Goal: Transaction & Acquisition: Subscribe to service/newsletter

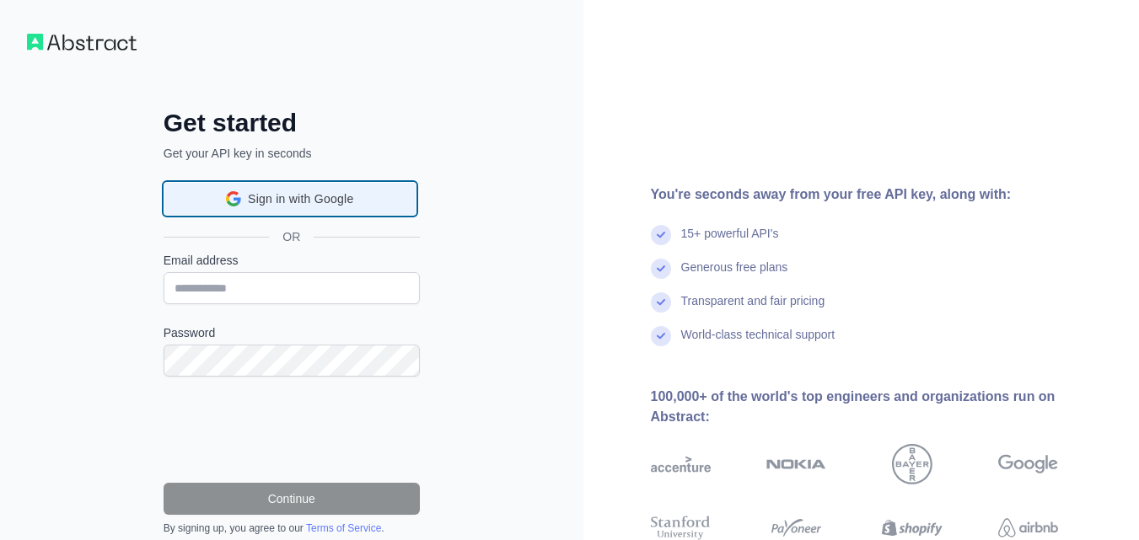
click at [319, 215] on div "Sign in with Google Sign in with Google. Opens in new tab" at bounding box center [289, 199] width 253 height 34
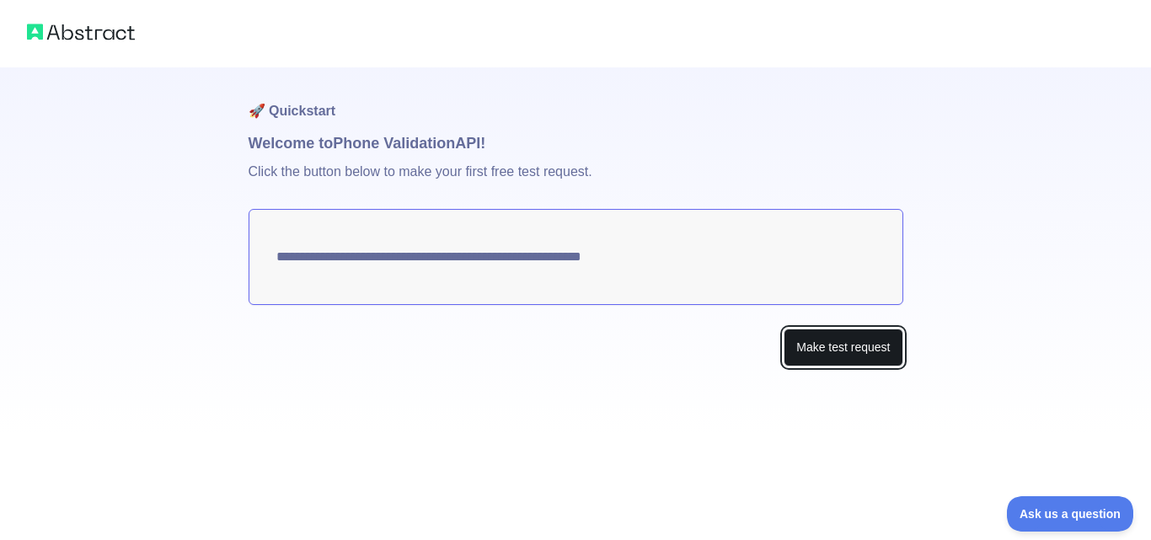
click at [784, 337] on button "Make test request" at bounding box center [843, 348] width 119 height 38
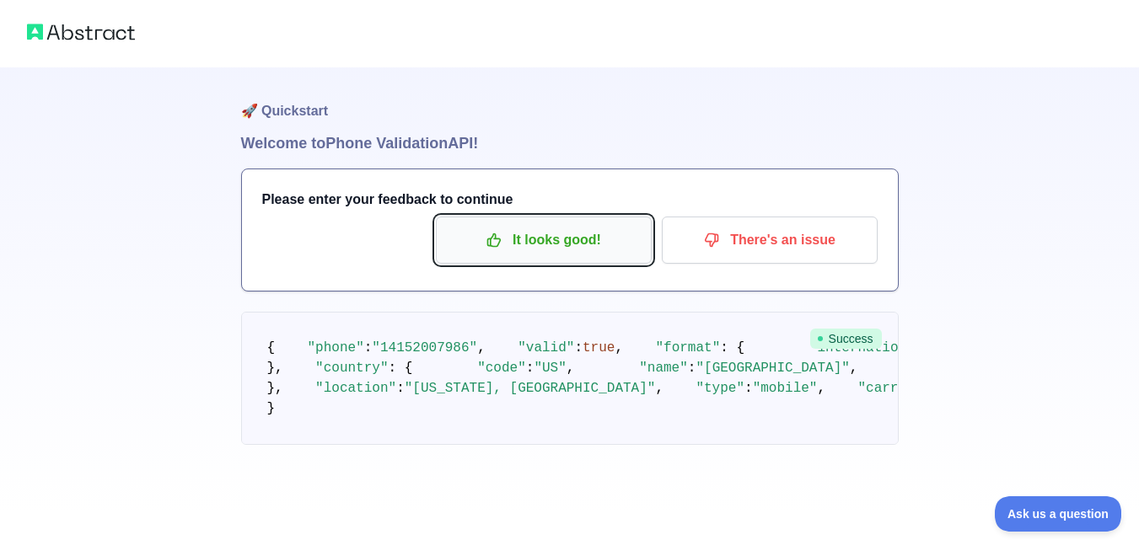
click at [542, 245] on p "It looks good!" at bounding box center [543, 240] width 190 height 29
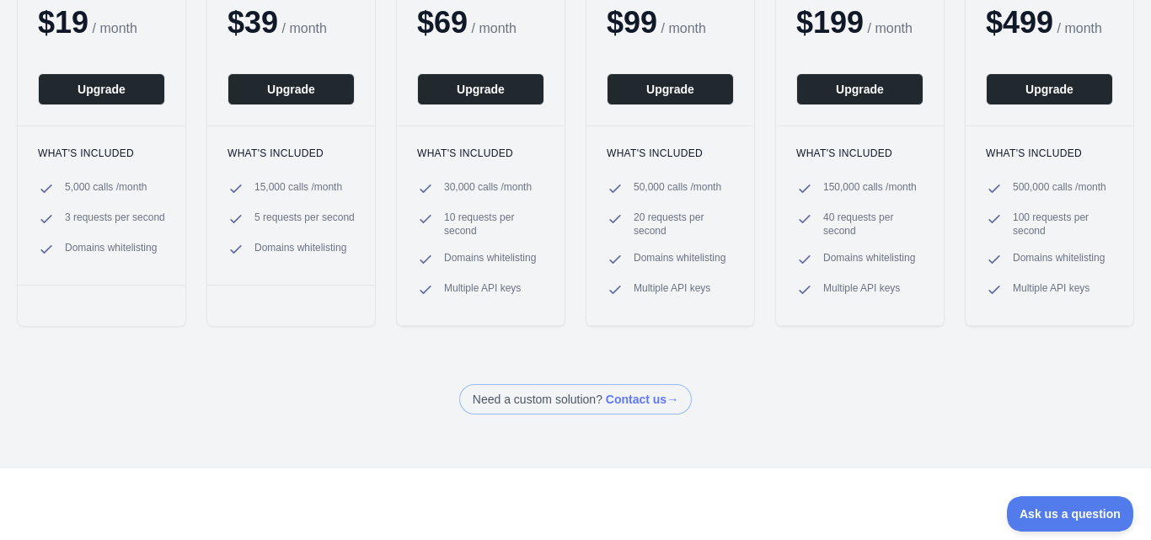
scroll to position [169, 0]
